Goal: Information Seeking & Learning: Learn about a topic

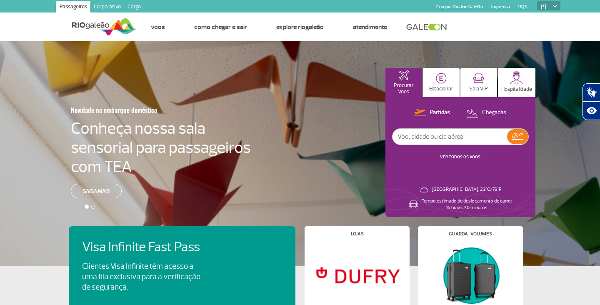
click at [485, 112] on p "Chegadas" at bounding box center [494, 113] width 24 height 8
click at [432, 137] on input "text" at bounding box center [449, 137] width 114 height 16
type input "1665"
click at [514, 139] on img at bounding box center [517, 137] width 12 height 12
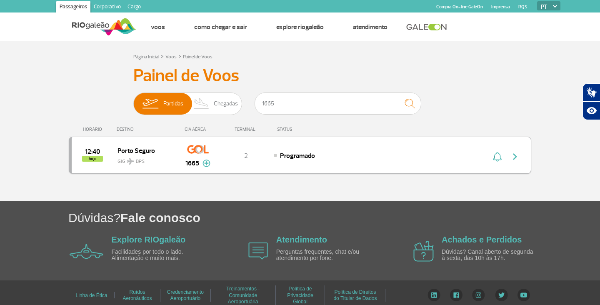
click at [205, 162] on img at bounding box center [206, 162] width 8 height 7
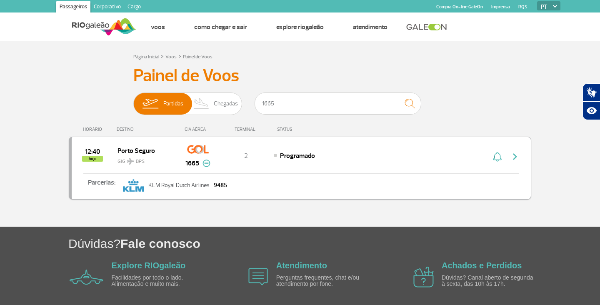
click at [515, 159] on img "button" at bounding box center [515, 157] width 10 height 10
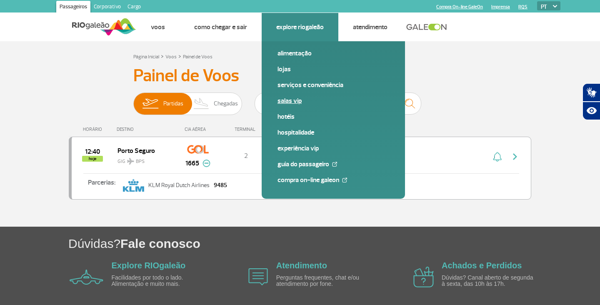
click at [290, 100] on link "Salas VIP" at bounding box center [333, 100] width 112 height 9
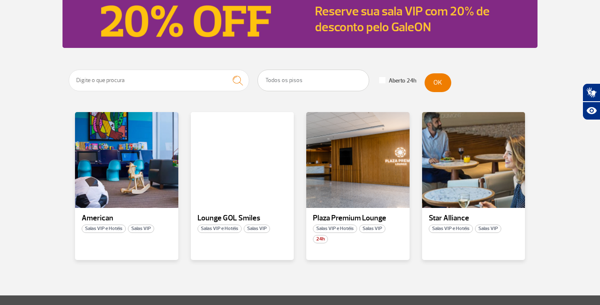
scroll to position [109, 0]
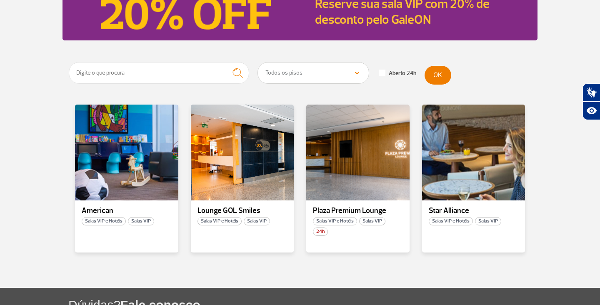
select select "319"
click at [383, 73] on span at bounding box center [382, 73] width 6 height 6
click at [438, 75] on button "OK" at bounding box center [437, 75] width 27 height 19
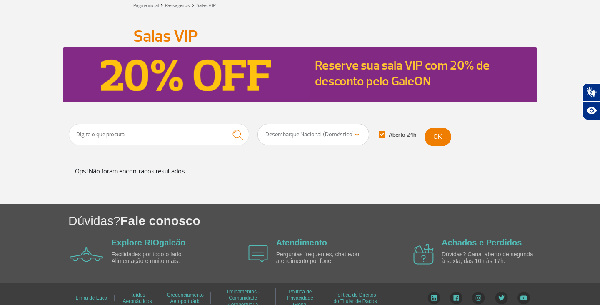
click at [383, 134] on span at bounding box center [382, 134] width 6 height 6
checkbox input "false"
click at [445, 135] on button "OK" at bounding box center [437, 136] width 27 height 19
select select
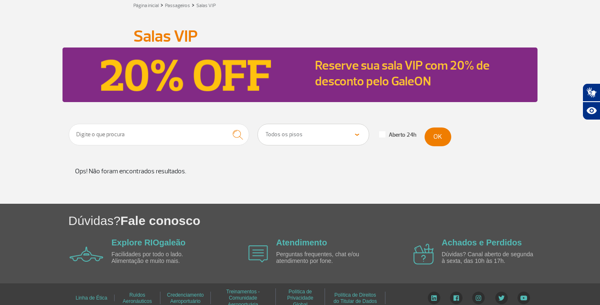
click at [436, 137] on button "OK" at bounding box center [437, 136] width 27 height 19
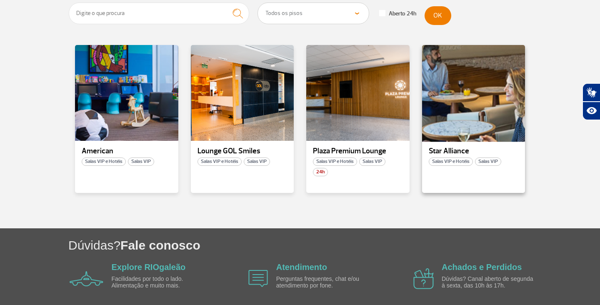
scroll to position [164, 0]
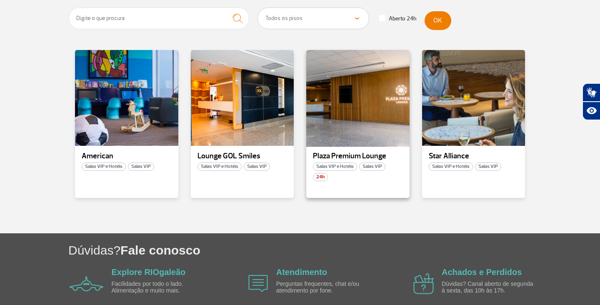
click at [360, 122] on div at bounding box center [357, 98] width 105 height 98
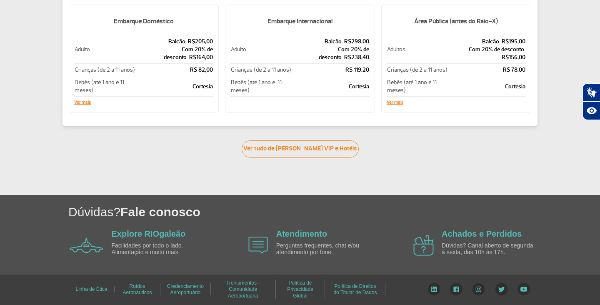
scroll to position [219, 0]
click at [284, 147] on link "Ver tudo de Salas VIP e Hotéis" at bounding box center [299, 149] width 117 height 17
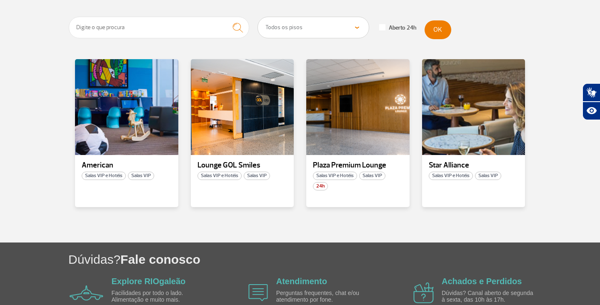
scroll to position [159, 0]
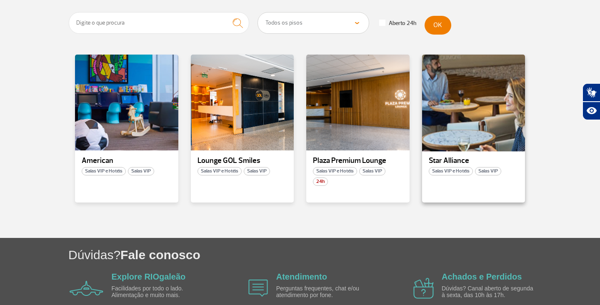
click at [478, 111] on div at bounding box center [473, 103] width 105 height 98
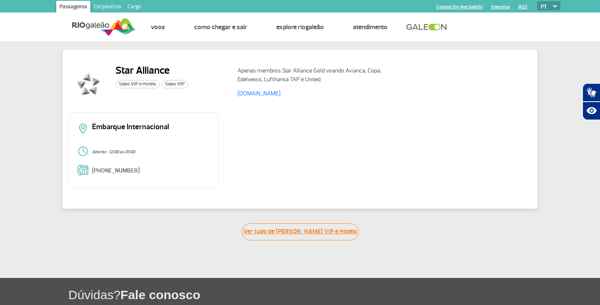
click at [310, 232] on link "Ver tudo de Salas VIP e Hotéis" at bounding box center [299, 231] width 117 height 17
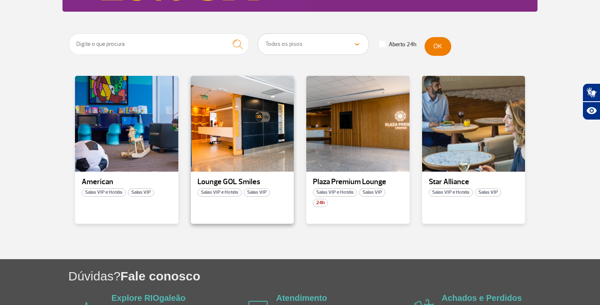
scroll to position [142, 0]
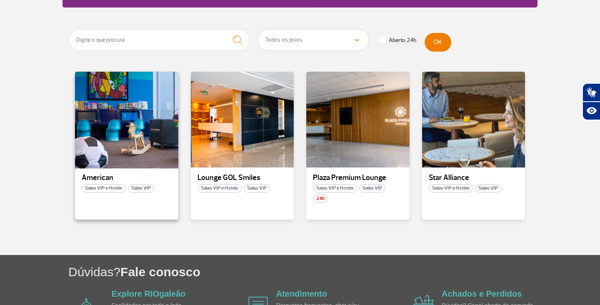
click at [138, 133] on div at bounding box center [126, 120] width 105 height 98
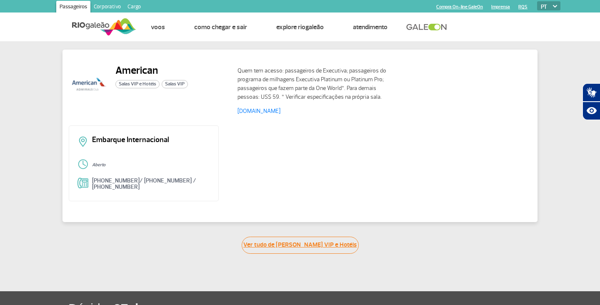
click at [326, 244] on link "Ver tudo de Salas VIP e Hotéis" at bounding box center [299, 244] width 117 height 17
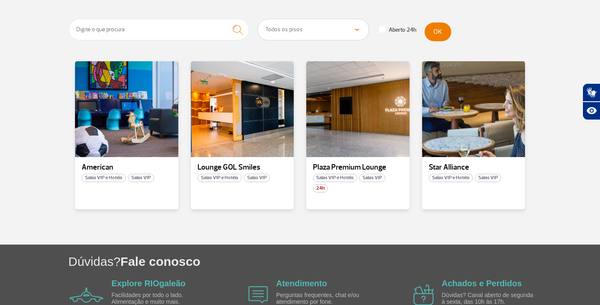
scroll to position [174, 0]
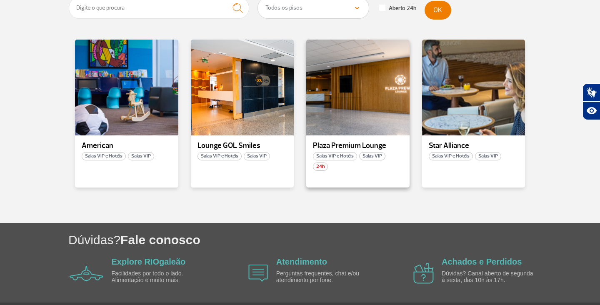
click at [335, 143] on p "Plaza Premium Lounge" at bounding box center [358, 146] width 90 height 8
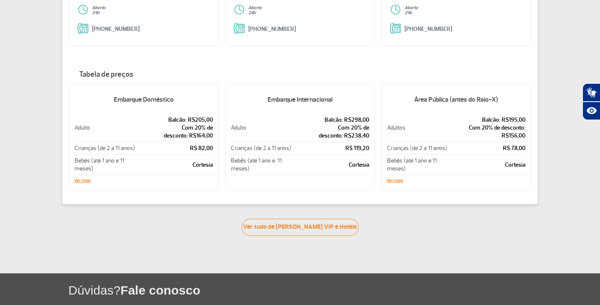
scroll to position [142, 0]
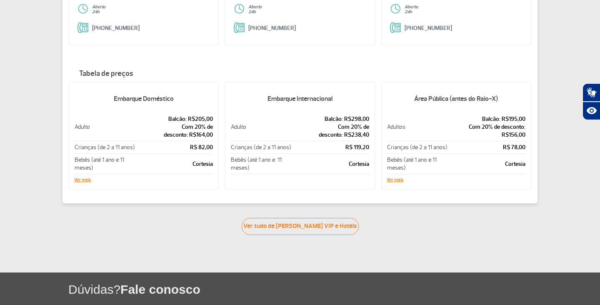
click at [87, 179] on button "Ver mais" at bounding box center [82, 179] width 17 height 5
